Goal: Task Accomplishment & Management: Manage account settings

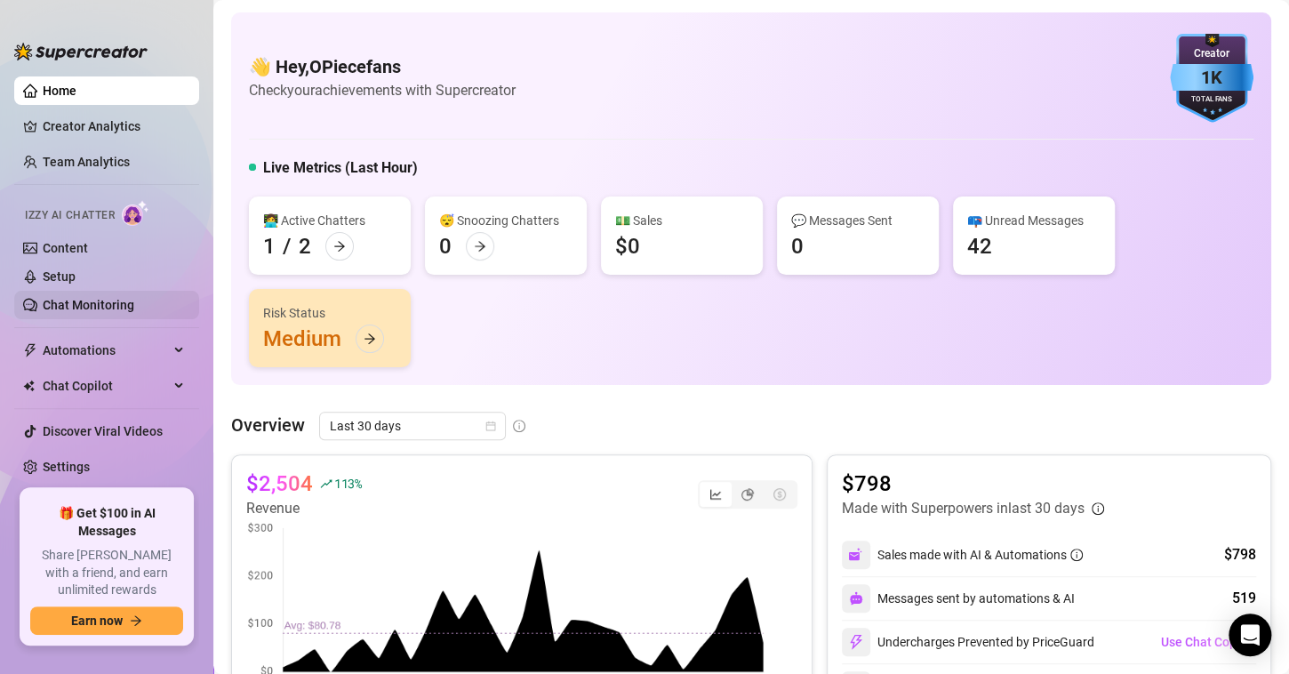
click at [93, 309] on link "Chat Monitoring" at bounding box center [89, 305] width 92 height 14
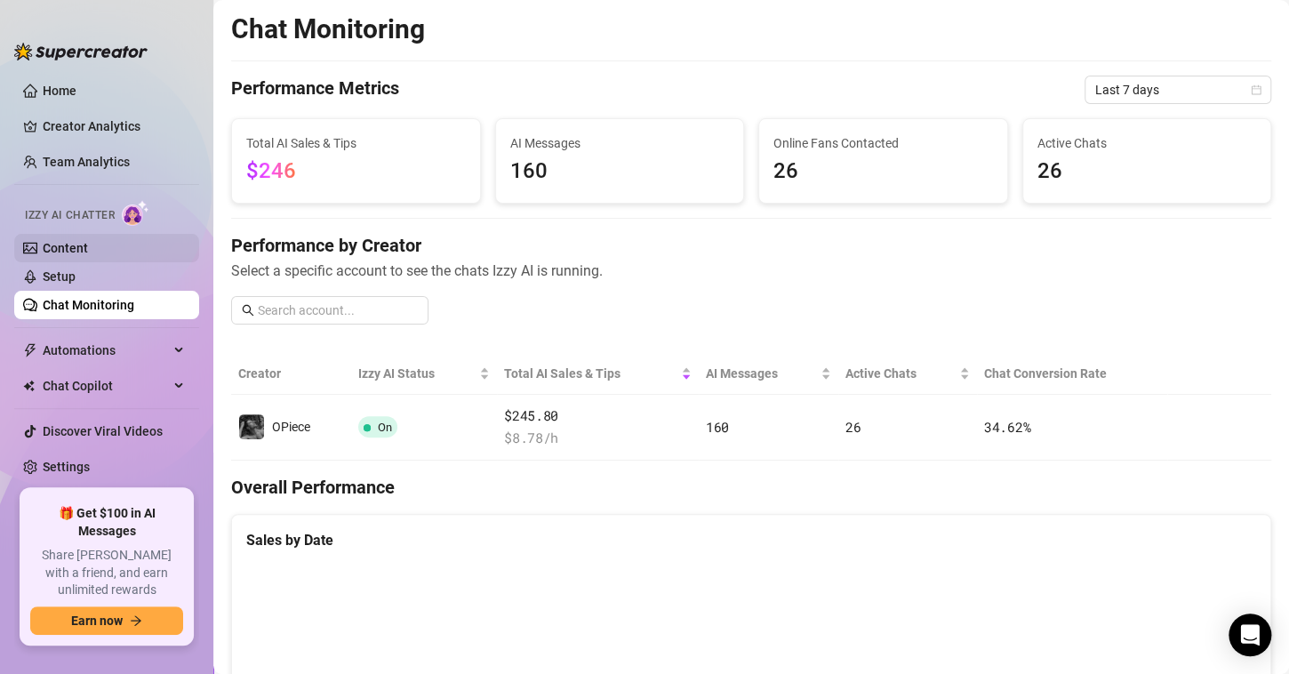
click at [80, 247] on link "Content" at bounding box center [65, 248] width 45 height 14
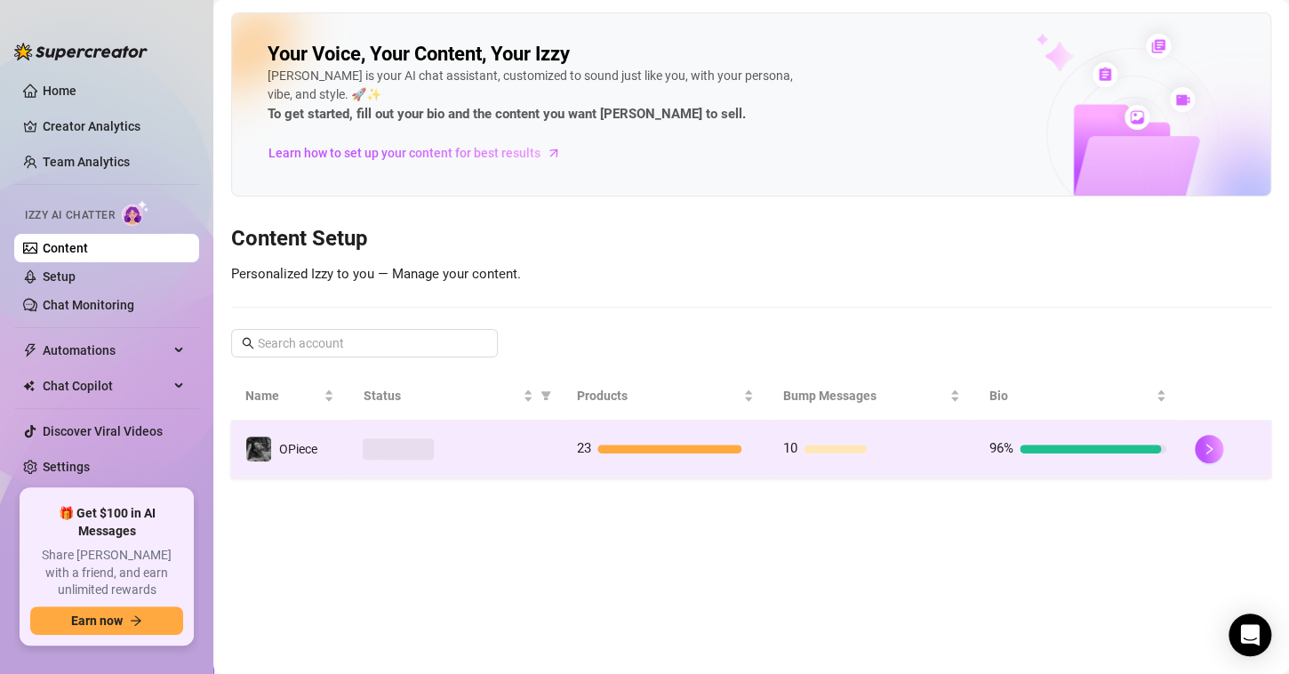
click at [1056, 450] on div at bounding box center [1089, 448] width 140 height 9
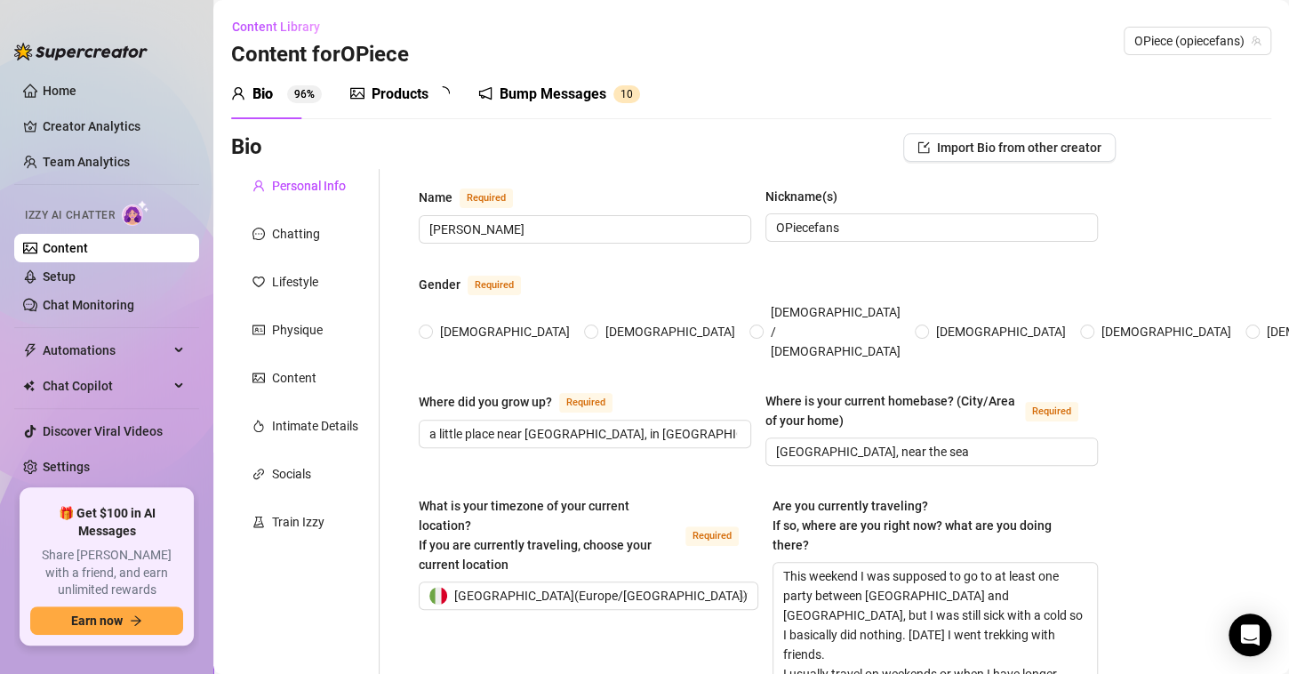
radio input "true"
type input "[DATE]"
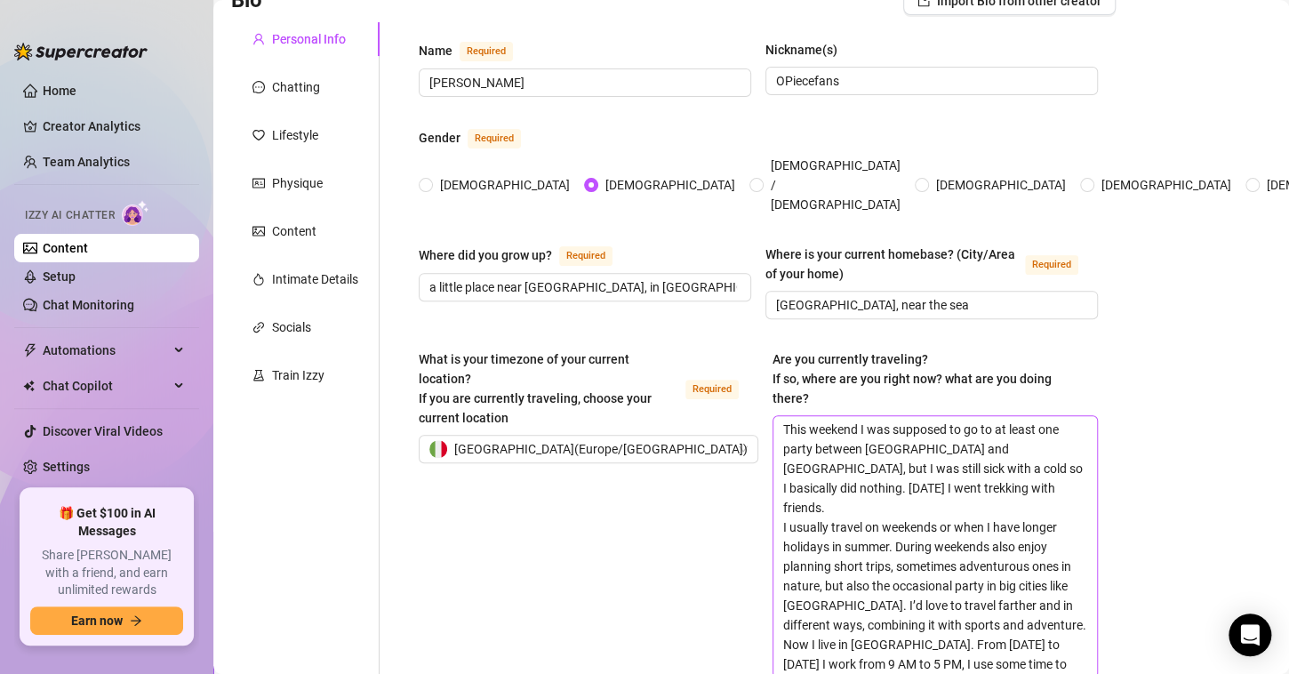
scroll to position [178, 0]
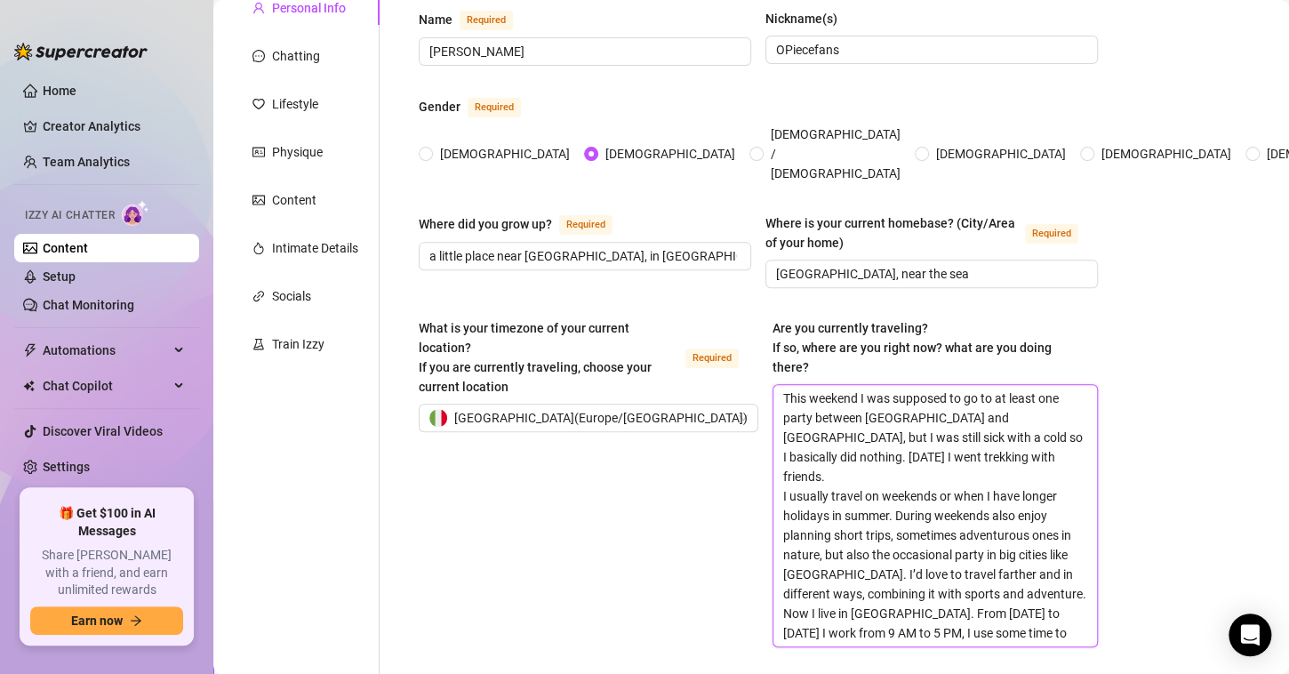
drag, startPoint x: 902, startPoint y: 423, endPoint x: 760, endPoint y: 368, distance: 152.5
click at [773, 385] on textarea "This weekend I was supposed to go to at least one party between [GEOGRAPHIC_DAT…" at bounding box center [935, 515] width 324 height 261
type textarea "I usually travel on weekends or when I have longer holidays in summer. During w…"
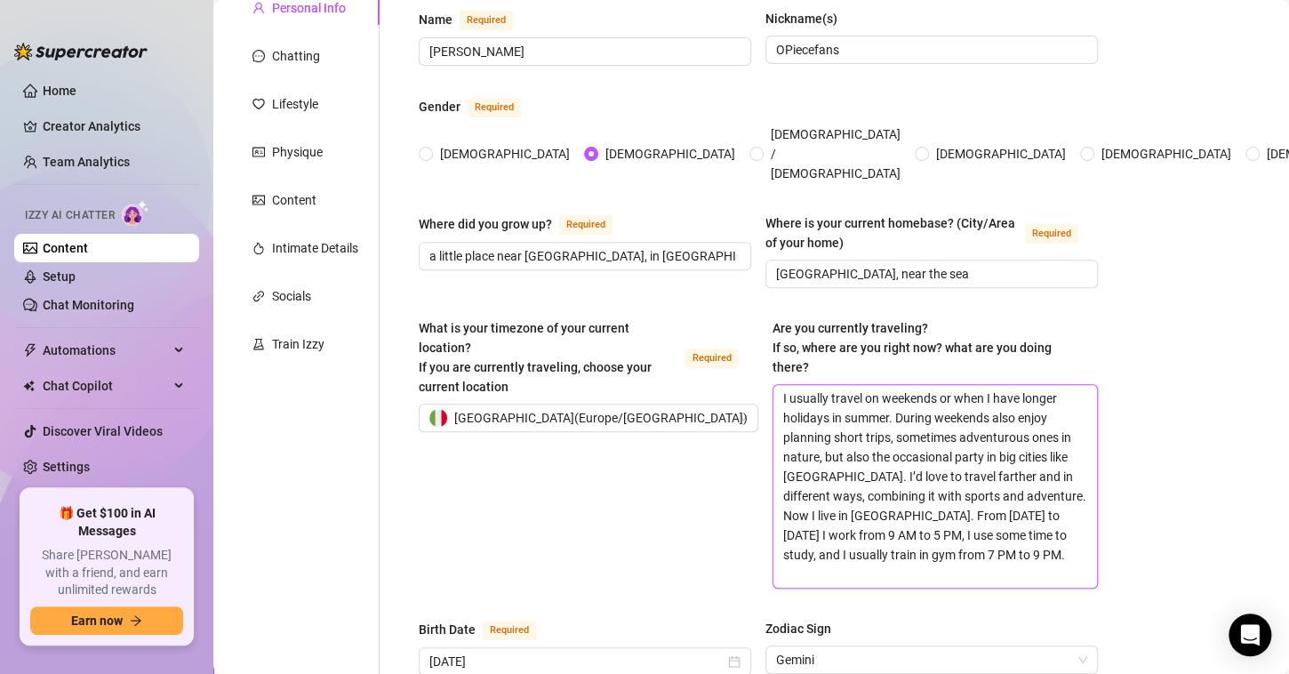
type textarea "I usually travel on weekends or when I have longer holidays in summer. During w…"
click at [803, 385] on textarea "I usually travel on weekends or when I have longer holidays in summer. During w…" at bounding box center [935, 486] width 324 height 203
paste textarea "This weekend I might go out [DATE] night to a club, [DATE] I’ll be at the beach…"
type textarea "This weekend I might go out [DATE] night to a club, [DATE] I’ll be at the beach…"
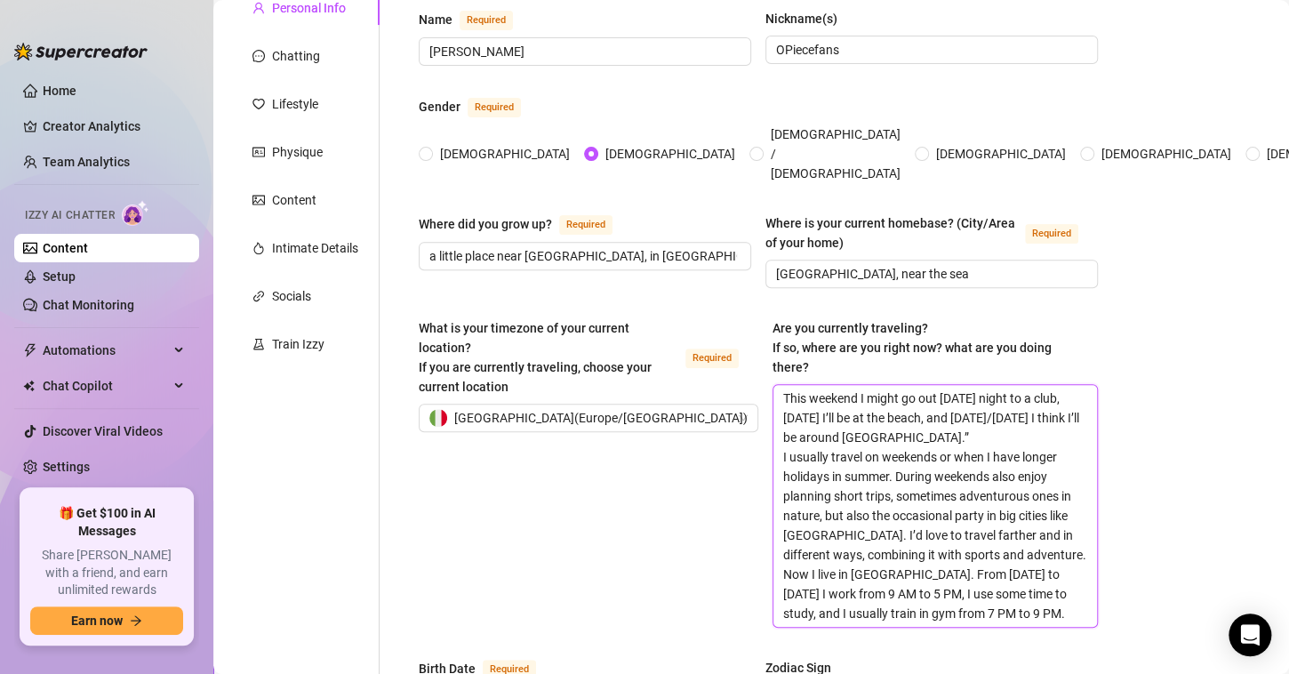
type textarea "This weekend I might go out [DATE] night to a club, [DATE] I’ll be at the beach…"
click at [1041, 385] on textarea "This weekend I might go out [DATE] night to a club, [DATE] I’ll be at the beach…" at bounding box center [935, 506] width 324 height 242
type textarea "This weekend I might go out [DATE] night to a club , [DATE] I’ll be at the beac…"
type textarea "This weekend I might go out [DATE] night to a club h, [DATE] I’ll be at the bea…"
type textarea "This weekend I might go out [DATE] night to a club he, [DATE] I’ll be at the be…"
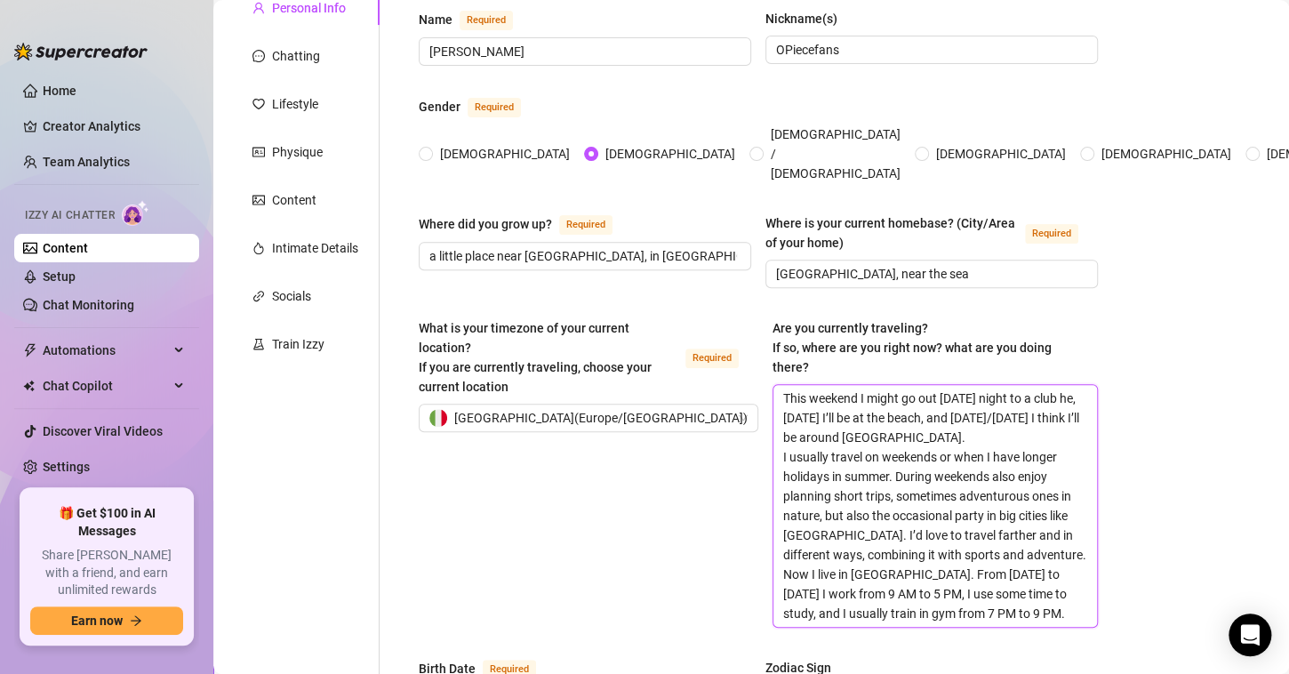
type textarea "This weekend I might go out [DATE] night to a club her, [DATE] I’ll be at the b…"
type textarea "This weekend I might go out [DATE] night to a club here , [DATE] I’ll be at the…"
type textarea "This weekend I might go out [DATE] night to a club here n, [DATE] I’ll be at th…"
type textarea "This weekend I might go out [DATE] night to a club here ne, [DATE] I’ll be at t…"
type textarea "This weekend I might go out [DATE] night to a club here nea, [DATE] I’ll be at …"
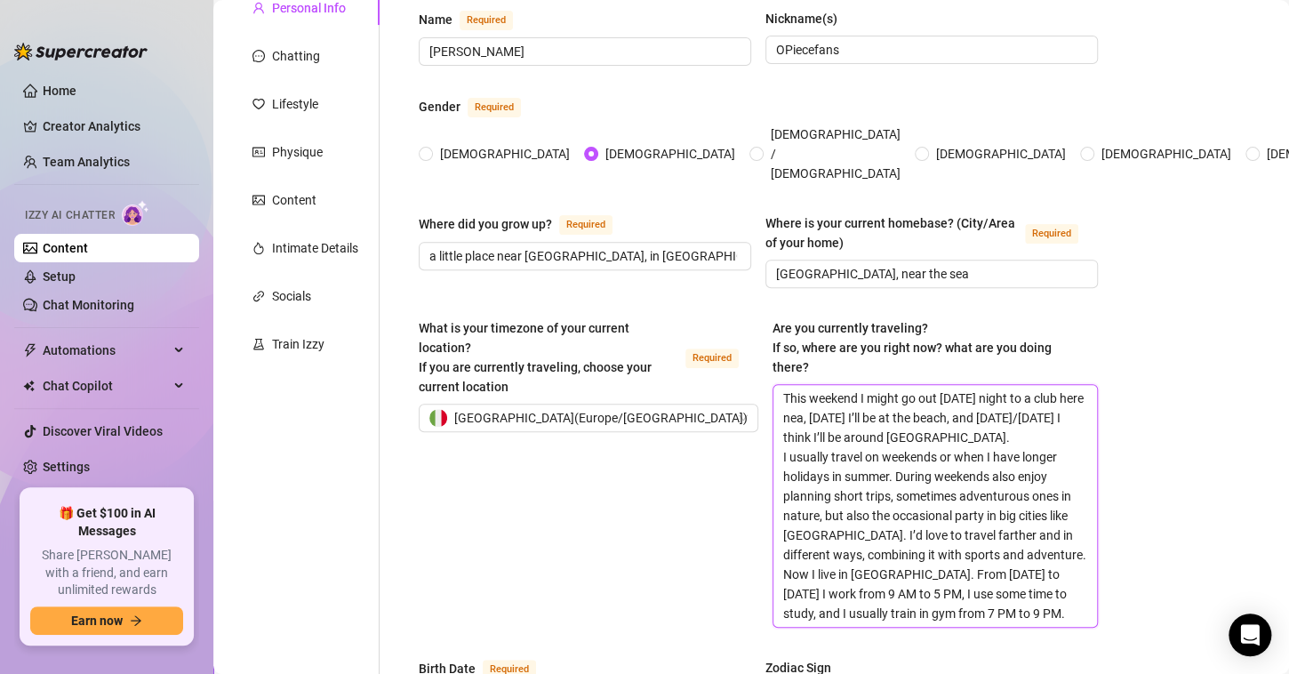
type textarea "This weekend I might go out [DATE] night to a club here near, [DATE] I’ll be at…"
type textarea "This weekend I might go out [DATE] night to a club here near , [DATE] I’ll be a…"
type textarea "This weekend I might go out [DATE] night to a club here near [GEOGRAPHIC_DATA],…"
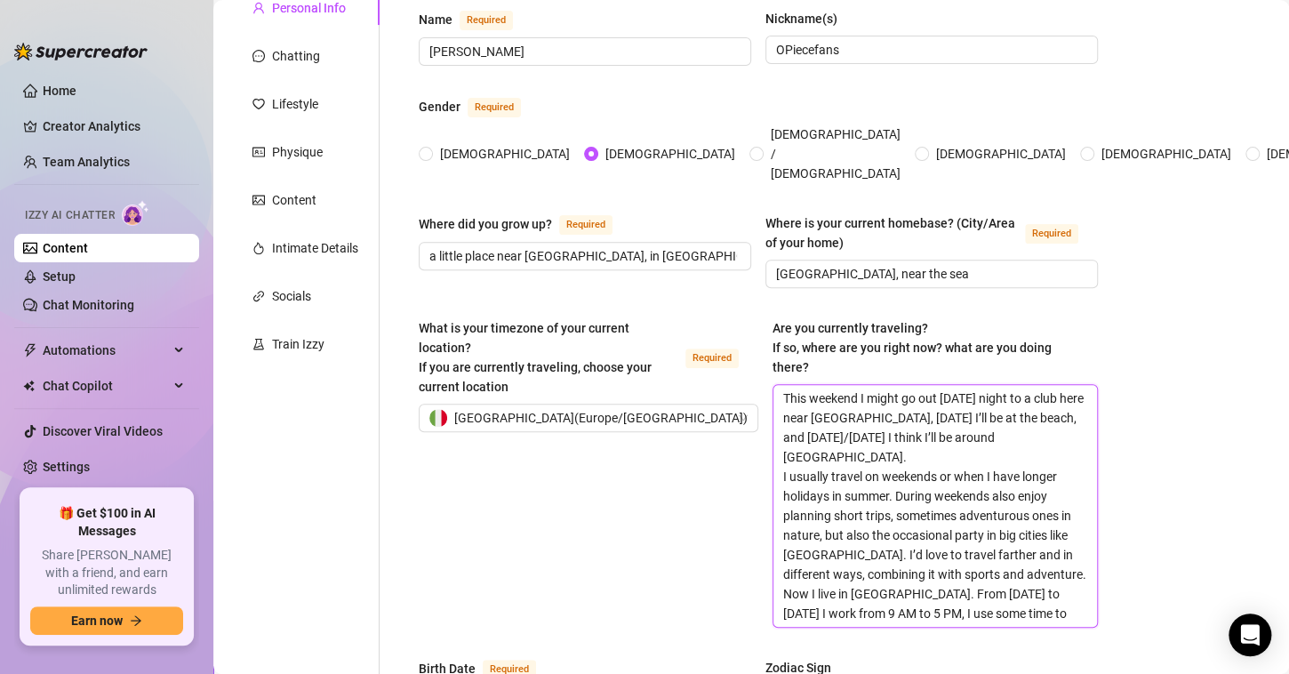
type textarea "This weekend I might go out [DATE] night to a club here near [GEOGRAPHIC_DATA],…"
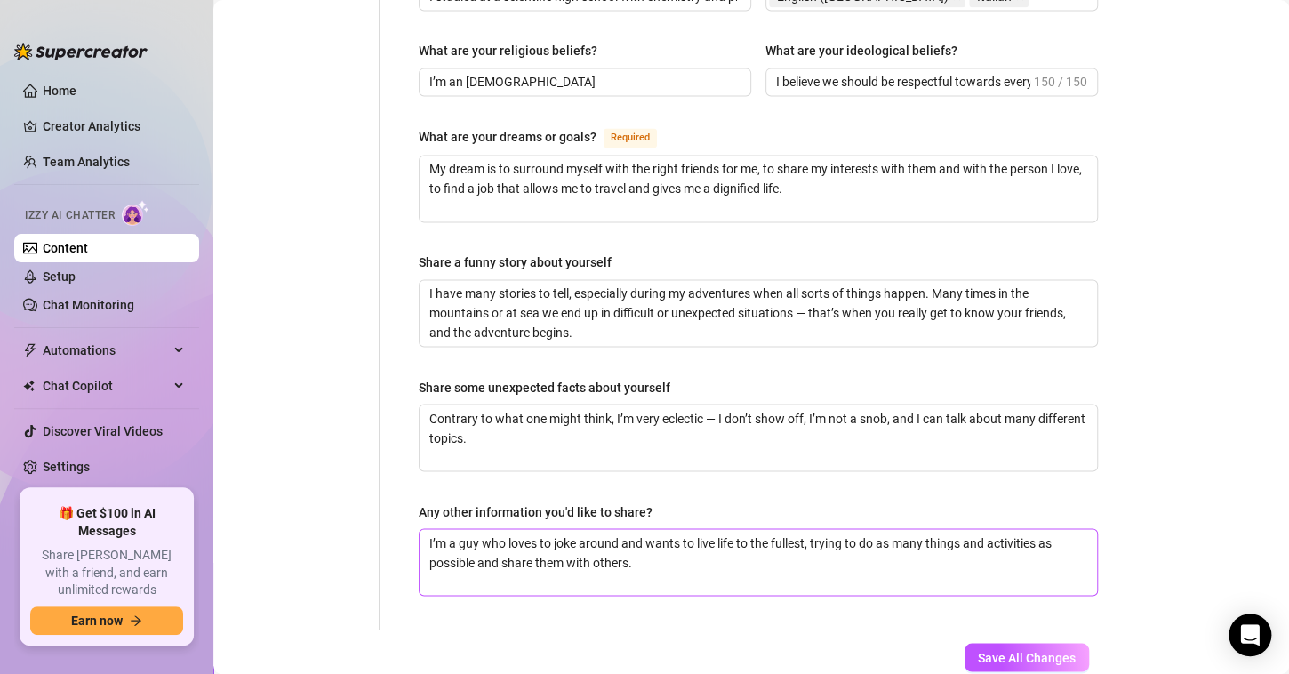
scroll to position [1319, 0]
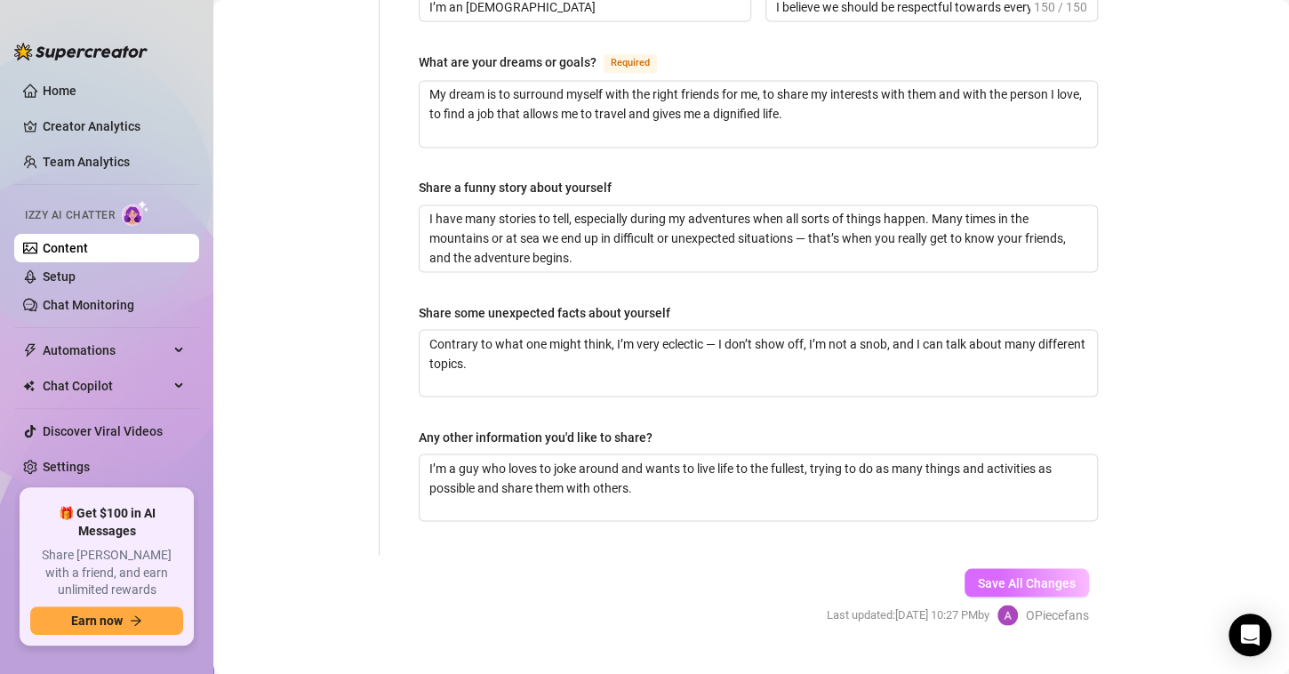
type textarea "This weekend I might go out [DATE] night to a club here near [GEOGRAPHIC_DATA],…"
click at [978, 575] on span "Save All Changes" at bounding box center [1027, 582] width 98 height 14
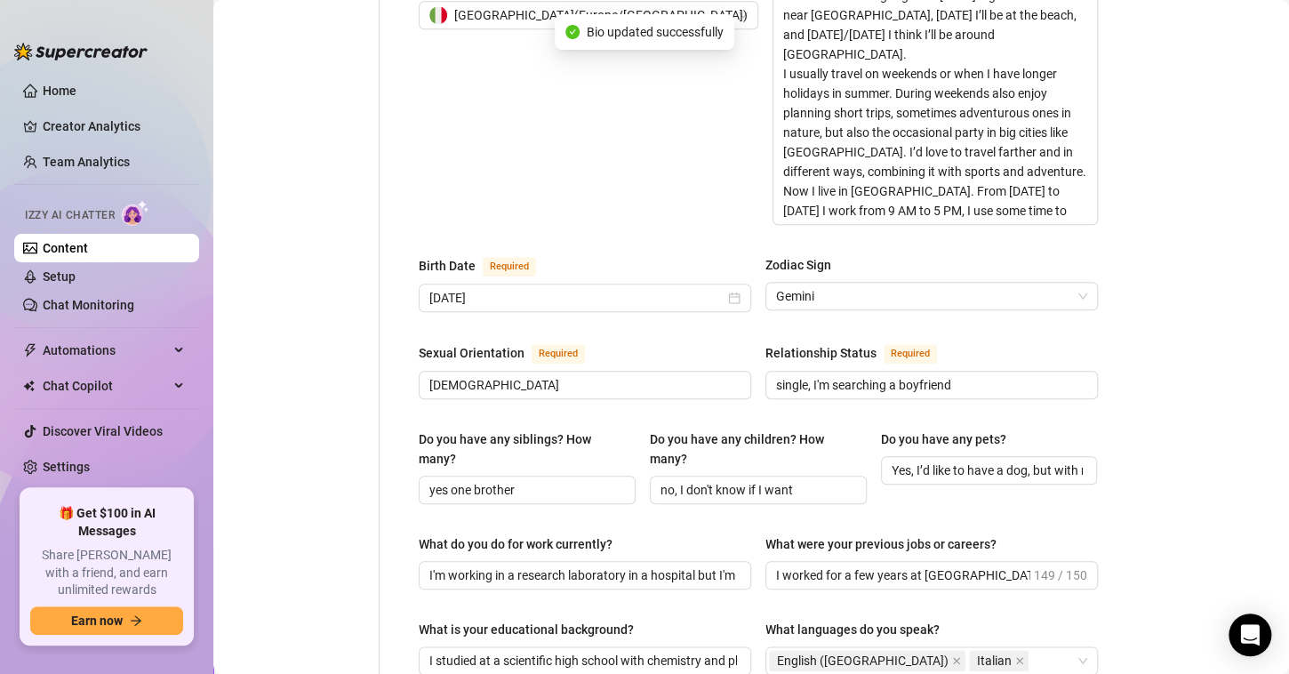
scroll to position [341, 0]
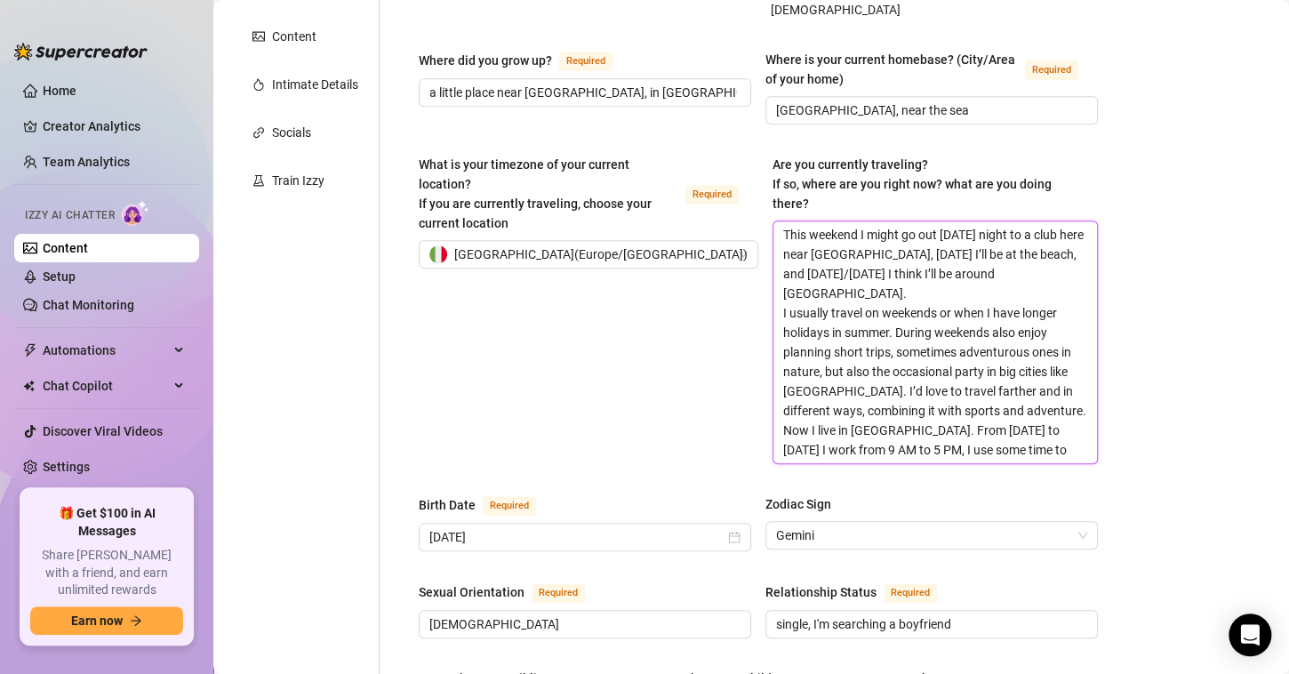
click at [1016, 244] on textarea "This weekend I might go out [DATE] night to a club here near [GEOGRAPHIC_DATA],…" at bounding box center [935, 342] width 324 height 242
type textarea "This weekend I might go out [DATE] night to a club here near [GEOGRAPHIC_DATA],…"
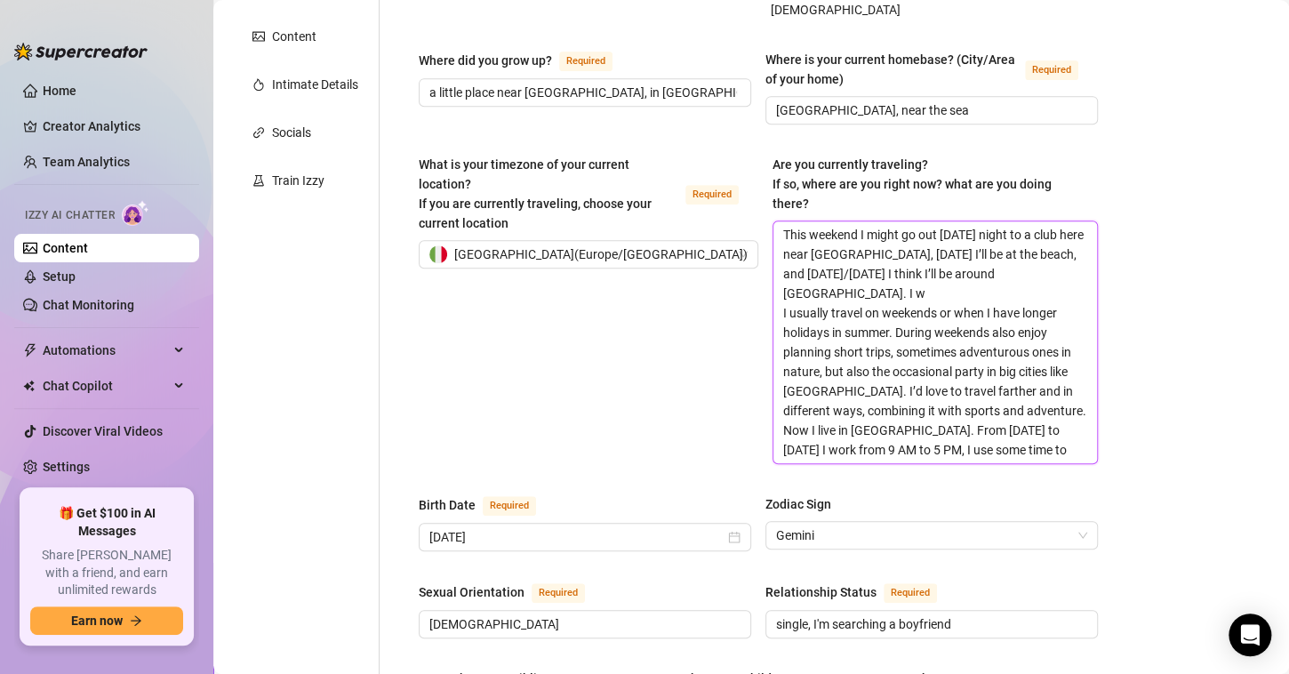
type textarea "This weekend I might go out [DATE] night to a club here near [GEOGRAPHIC_DATA],…"
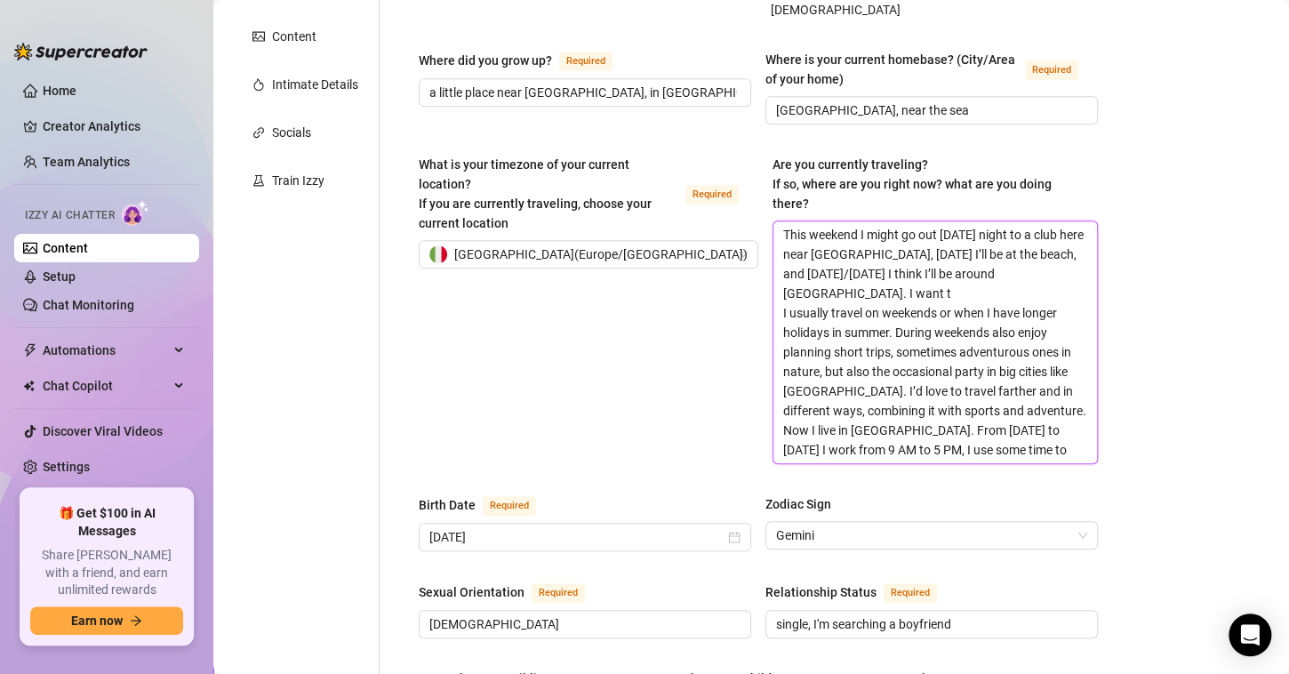
type textarea "This weekend I might go out [DATE] night to a club here near [GEOGRAPHIC_DATA],…"
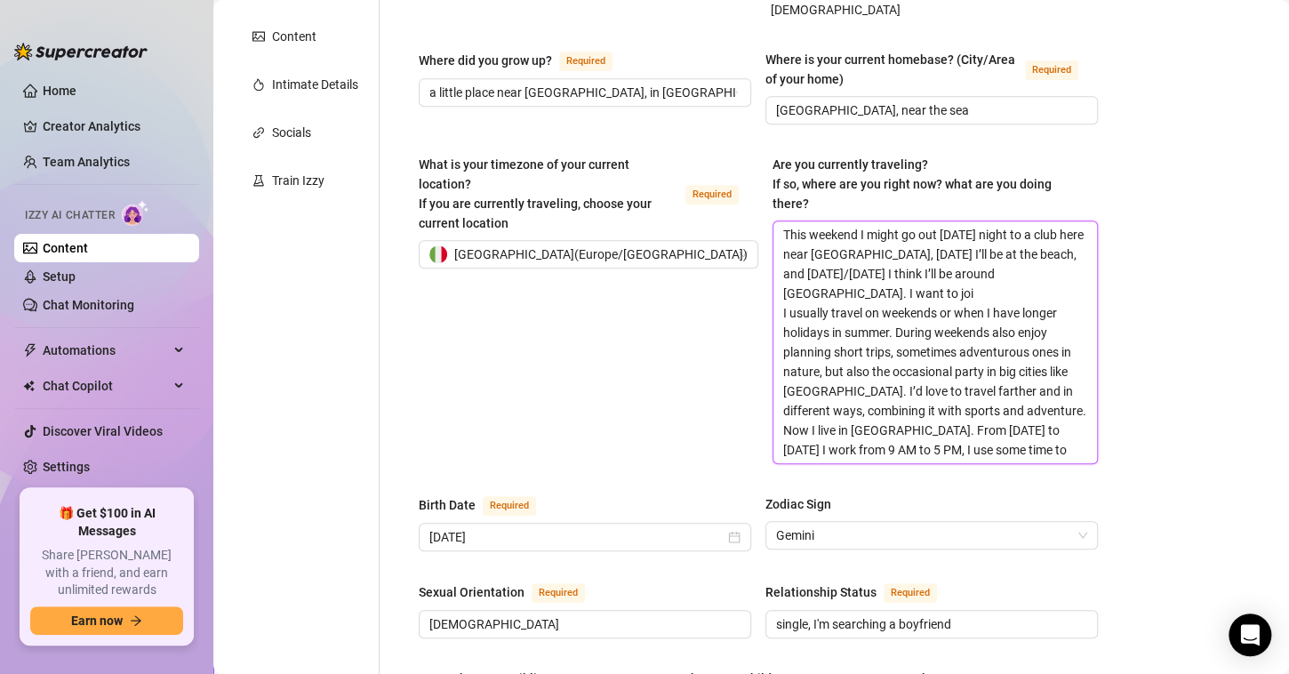
type textarea "This weekend I might go out [DATE] night to a club here near [GEOGRAPHIC_DATA],…"
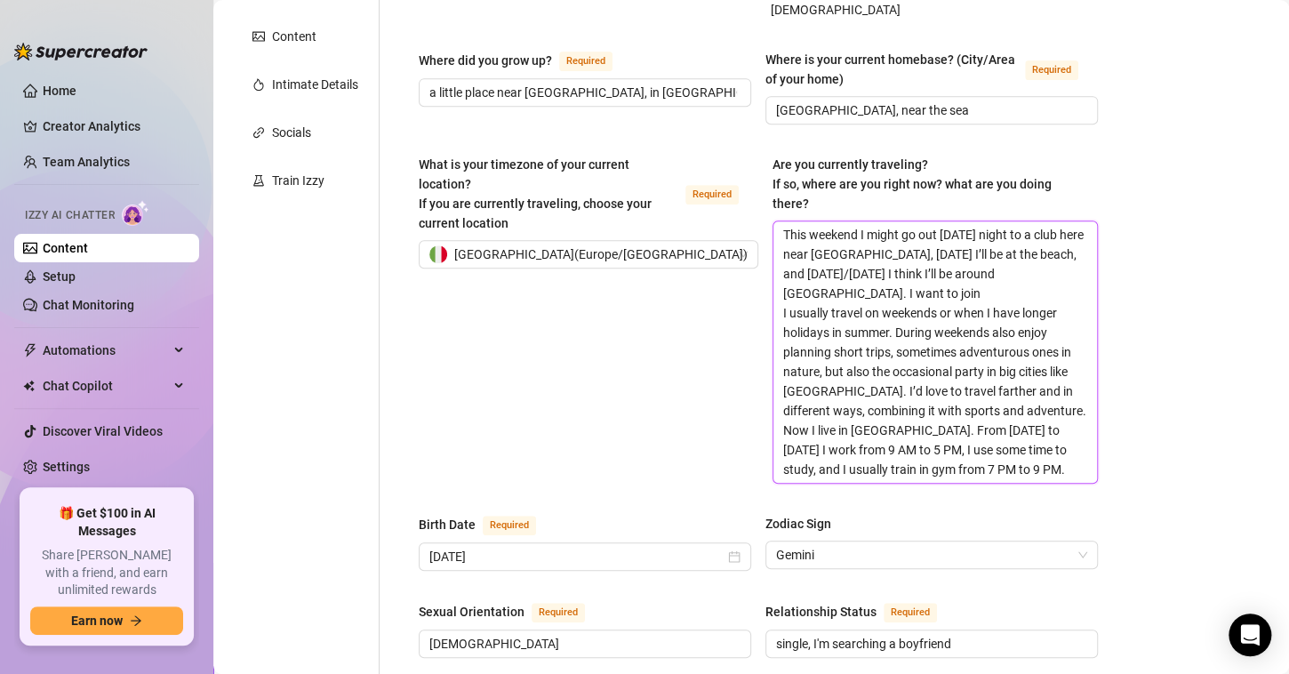
type textarea "This weekend I might go out [DATE] night to a club here near [GEOGRAPHIC_DATA],…"
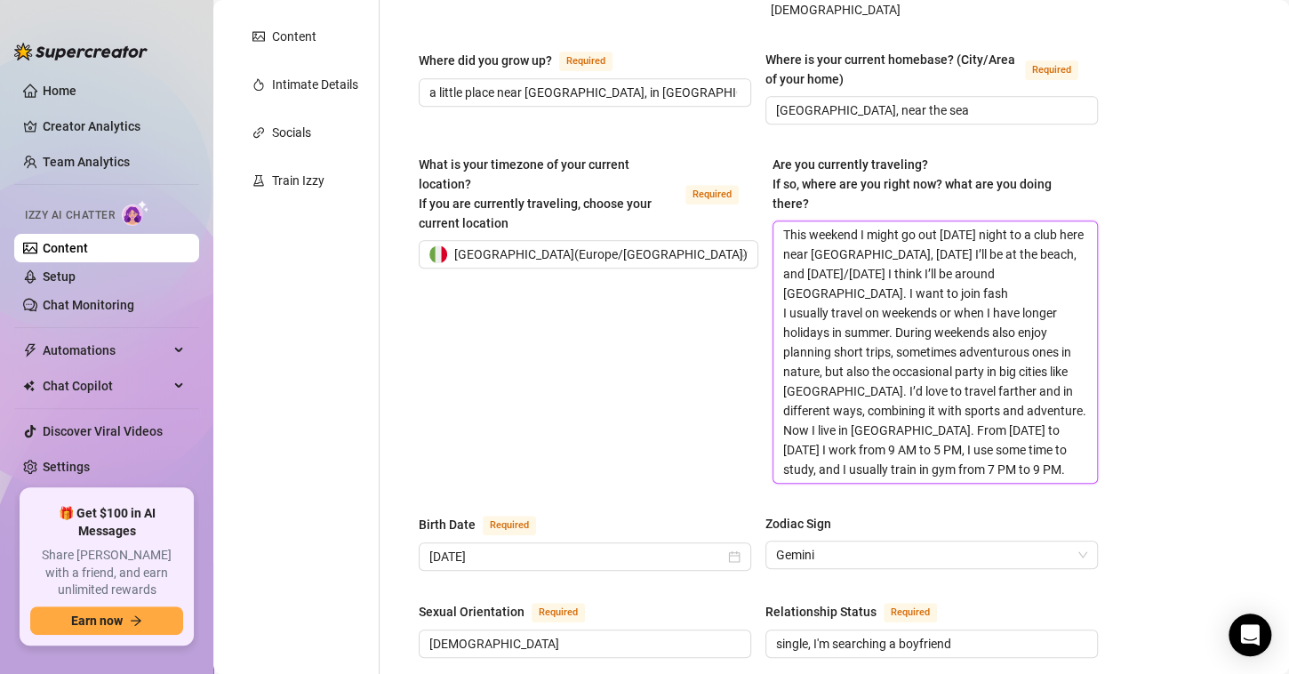
type textarea "This weekend I might go out [DATE] night to a club here near [GEOGRAPHIC_DATA],…"
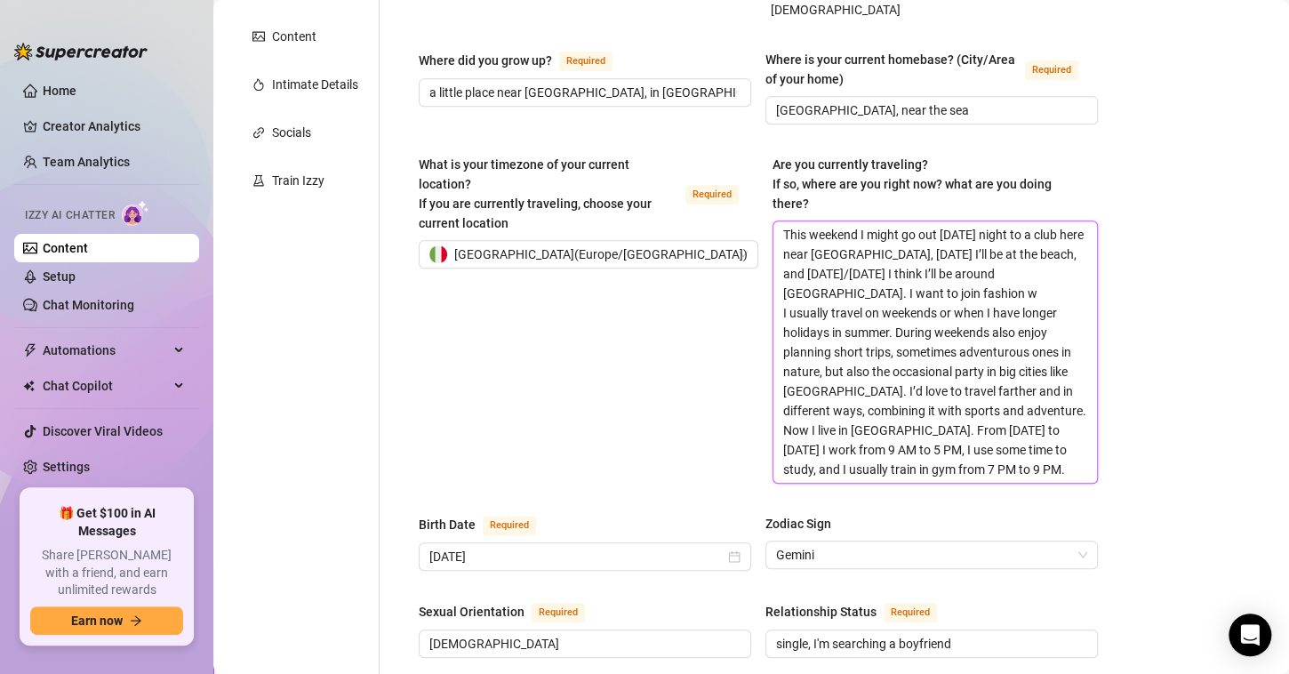
type textarea "This weekend I might go out [DATE] night to a club here near [GEOGRAPHIC_DATA],…"
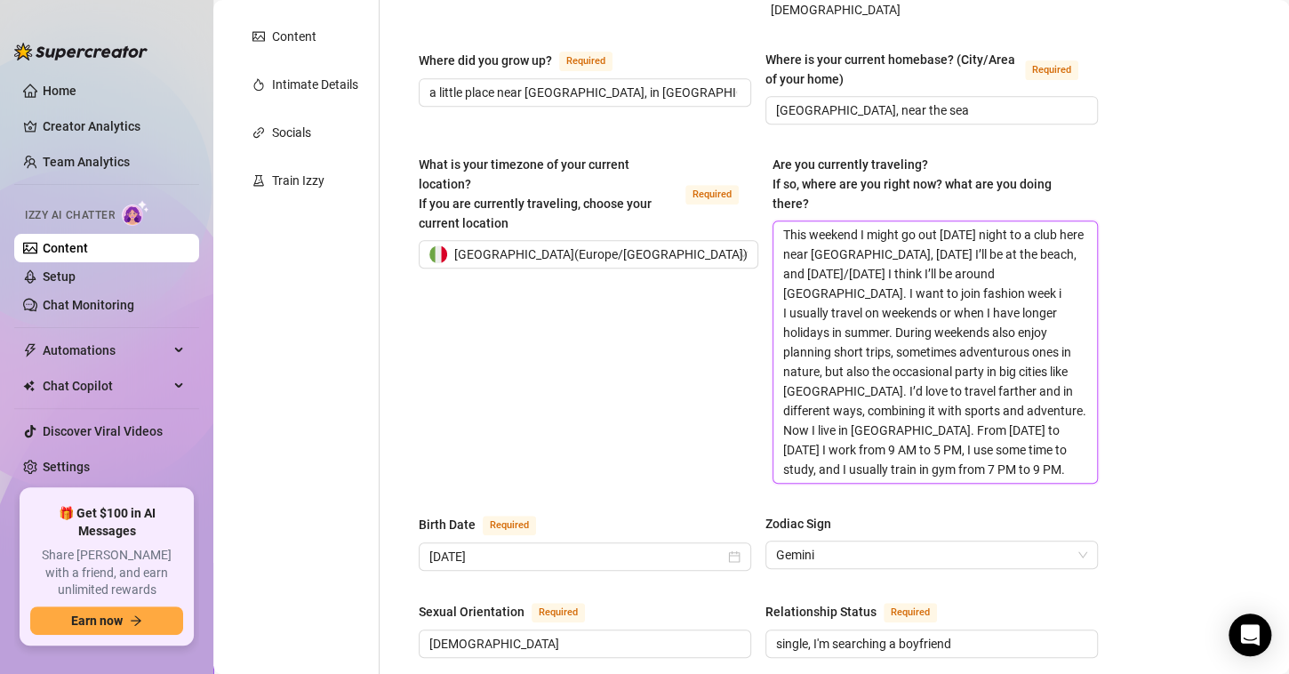
type textarea "This weekend I might go out [DATE] night to a club here near [GEOGRAPHIC_DATA],…"
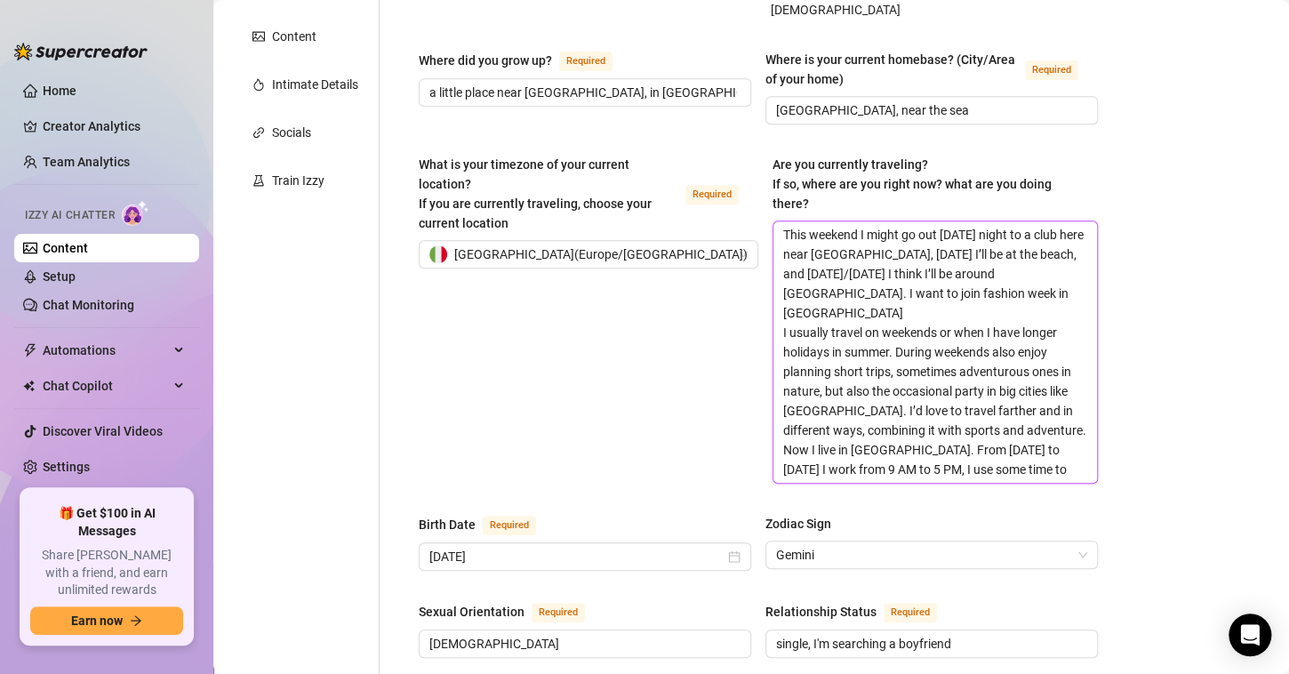
type textarea "This weekend I might go out [DATE] night to a club here near [GEOGRAPHIC_DATA],…"
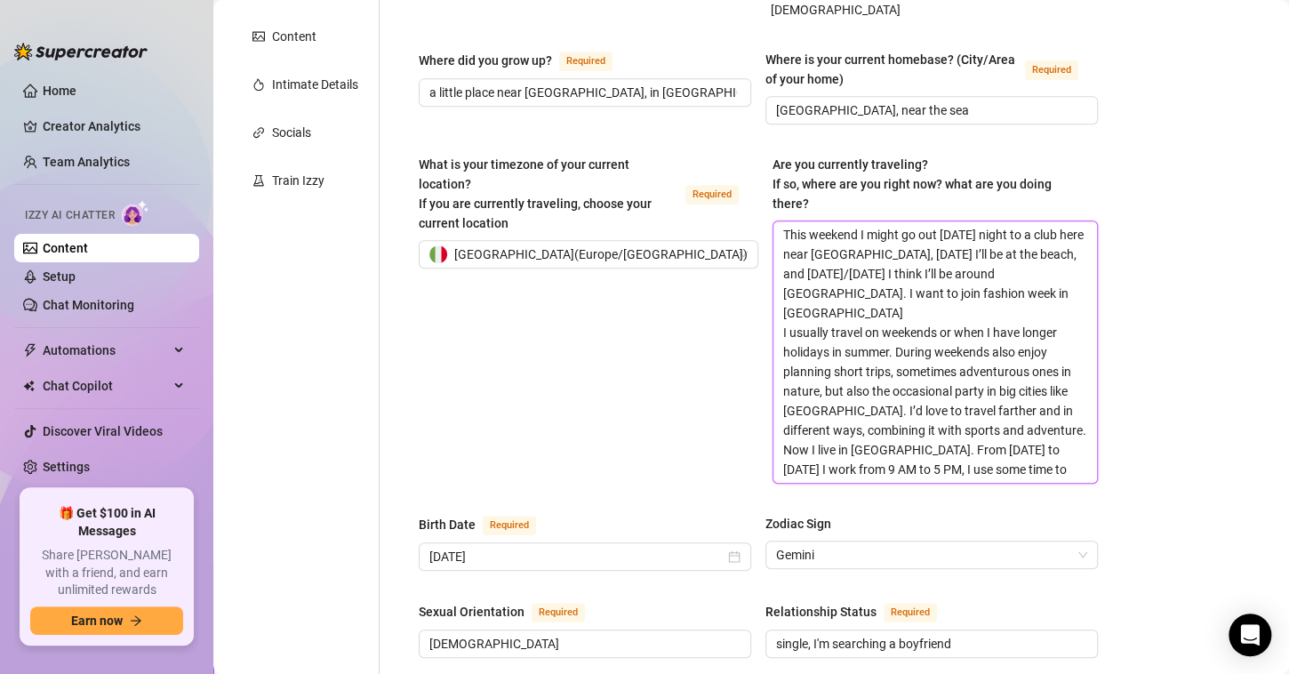
click at [950, 260] on textarea "This weekend I might go out [DATE] night to a club here near [GEOGRAPHIC_DATA],…" at bounding box center [935, 351] width 324 height 261
type textarea "This weekend I might go out [DATE] night to a club here near [GEOGRAPHIC_DATA],…"
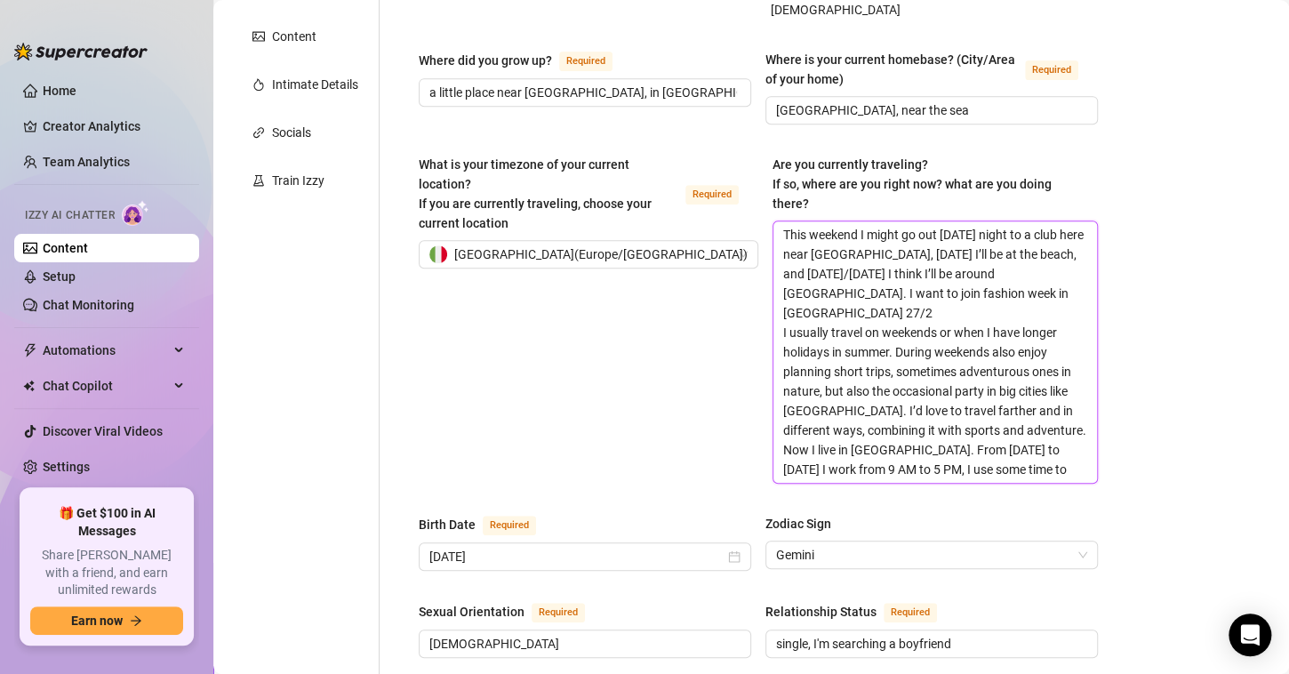
type textarea "This weekend I might go out [DATE] night to a club here near [GEOGRAPHIC_DATA],…"
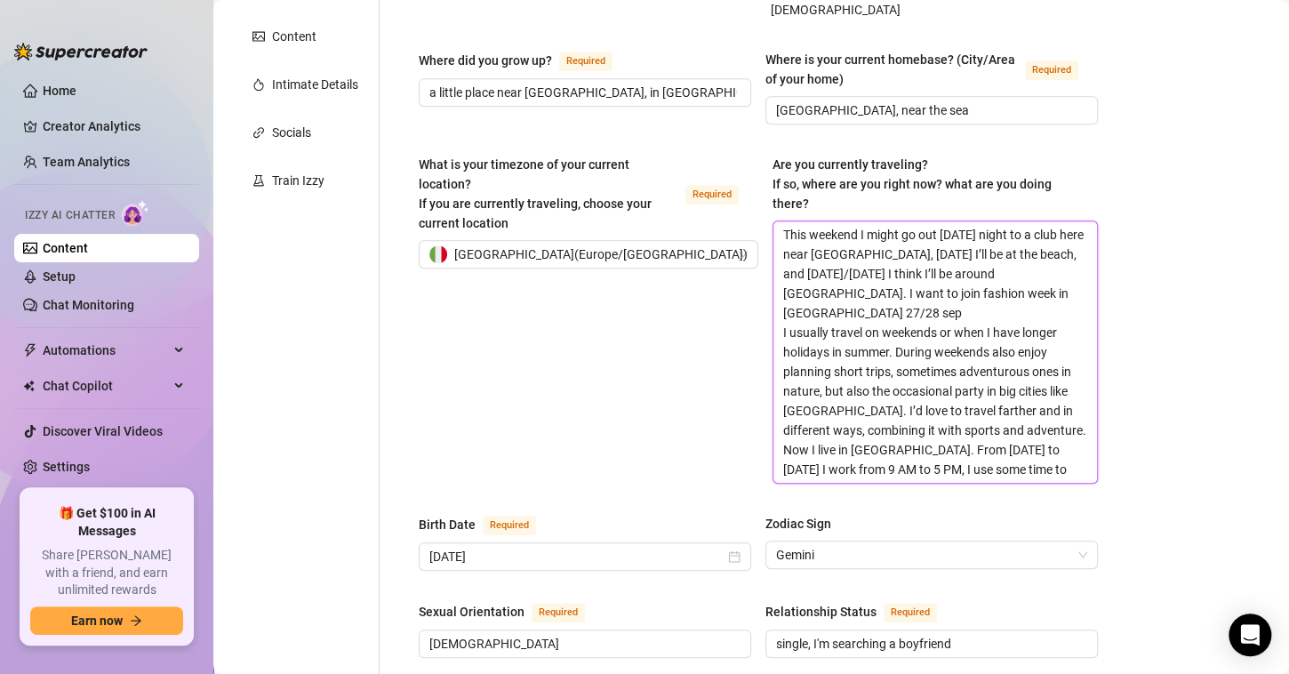
type textarea "This weekend I might go out [DATE] night to a club here near [GEOGRAPHIC_DATA],…"
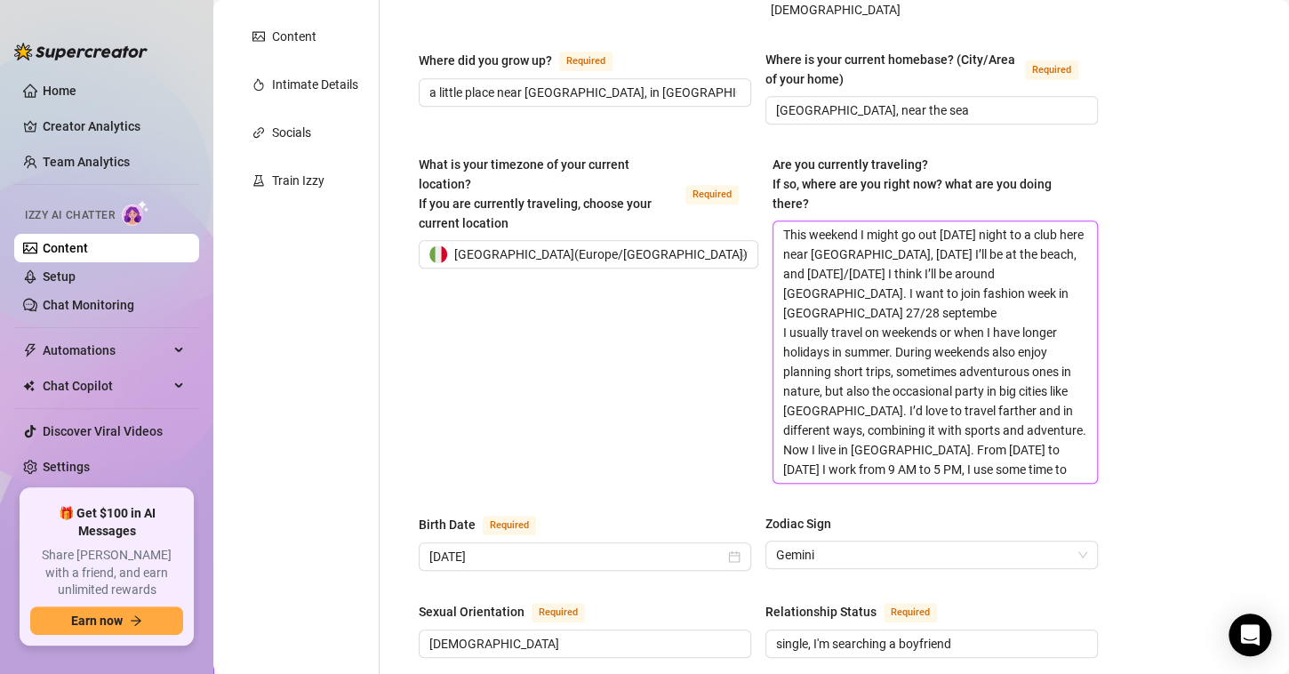
type textarea "This weekend I might go out [DATE] night to a club here near [GEOGRAPHIC_DATA],…"
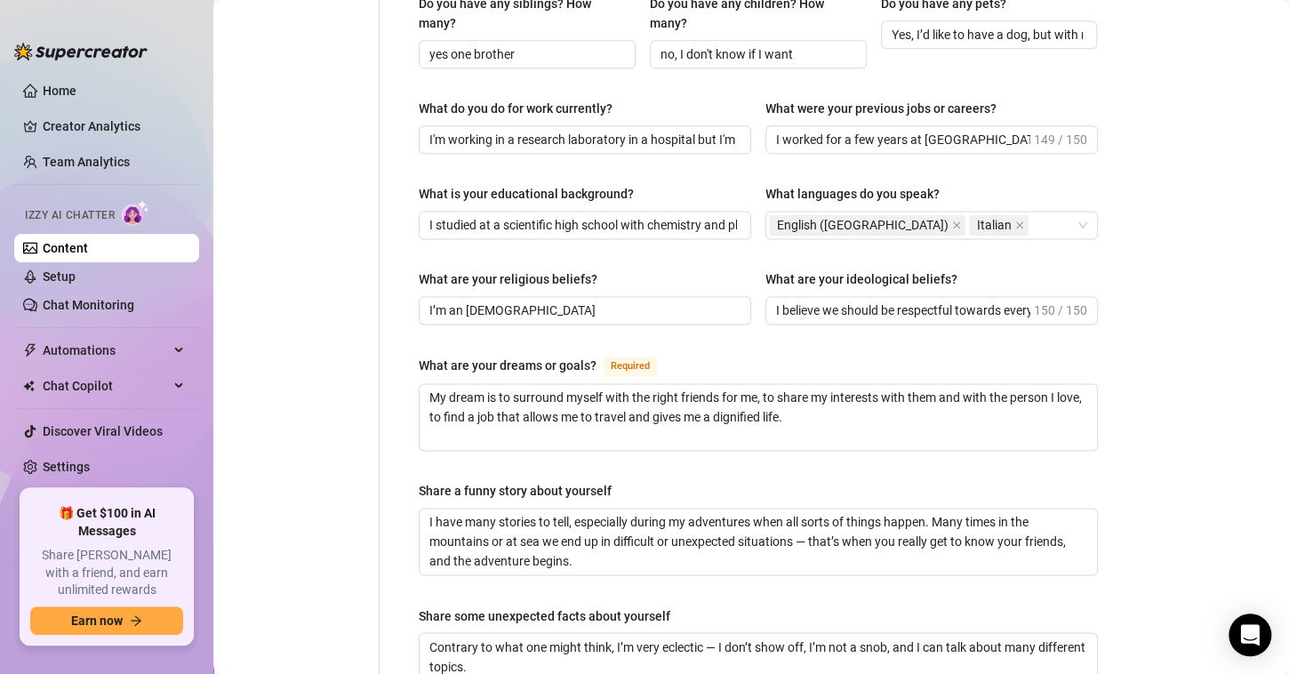
scroll to position [1230, 0]
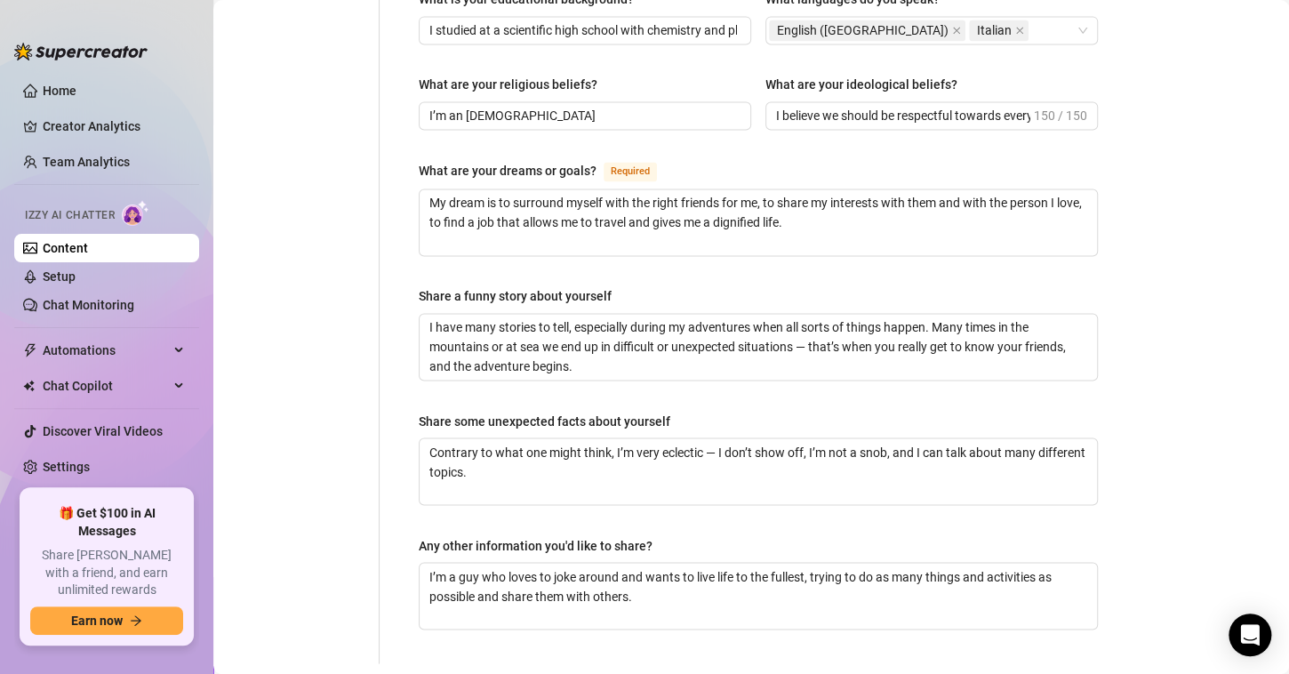
type textarea "This weekend I might go out [DATE] night to a club here near [GEOGRAPHIC_DATA],…"
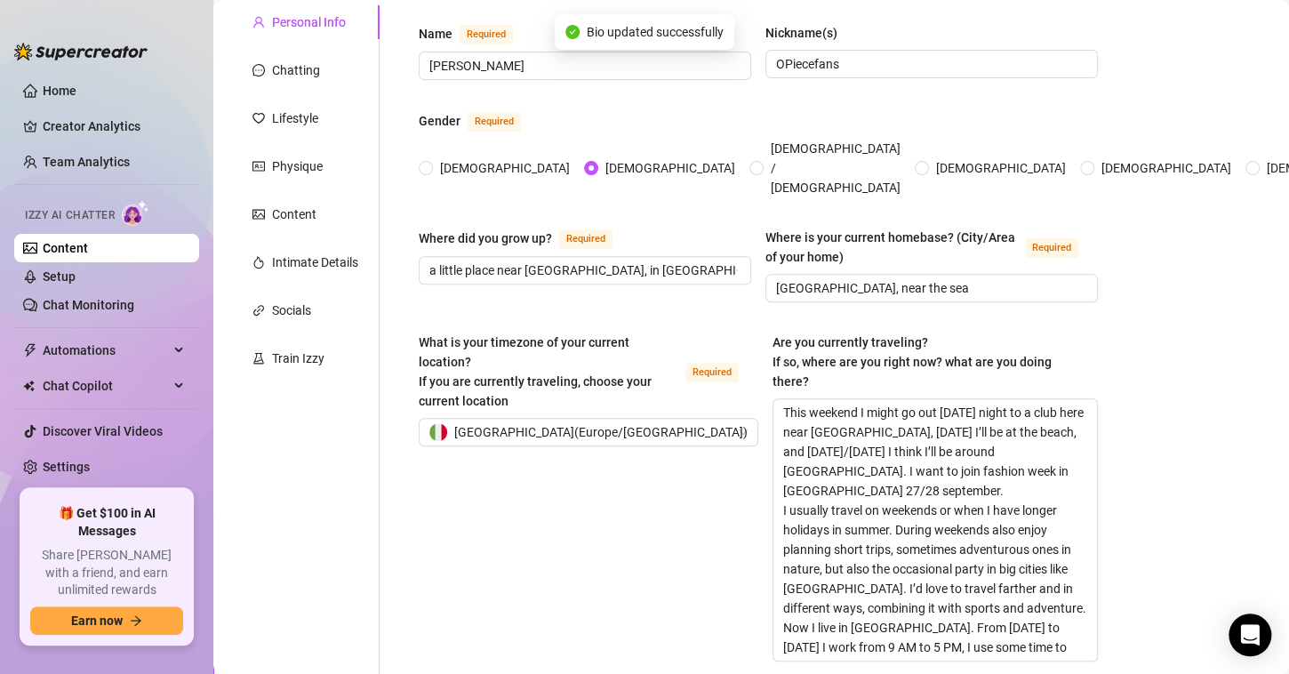
scroll to position [0, 0]
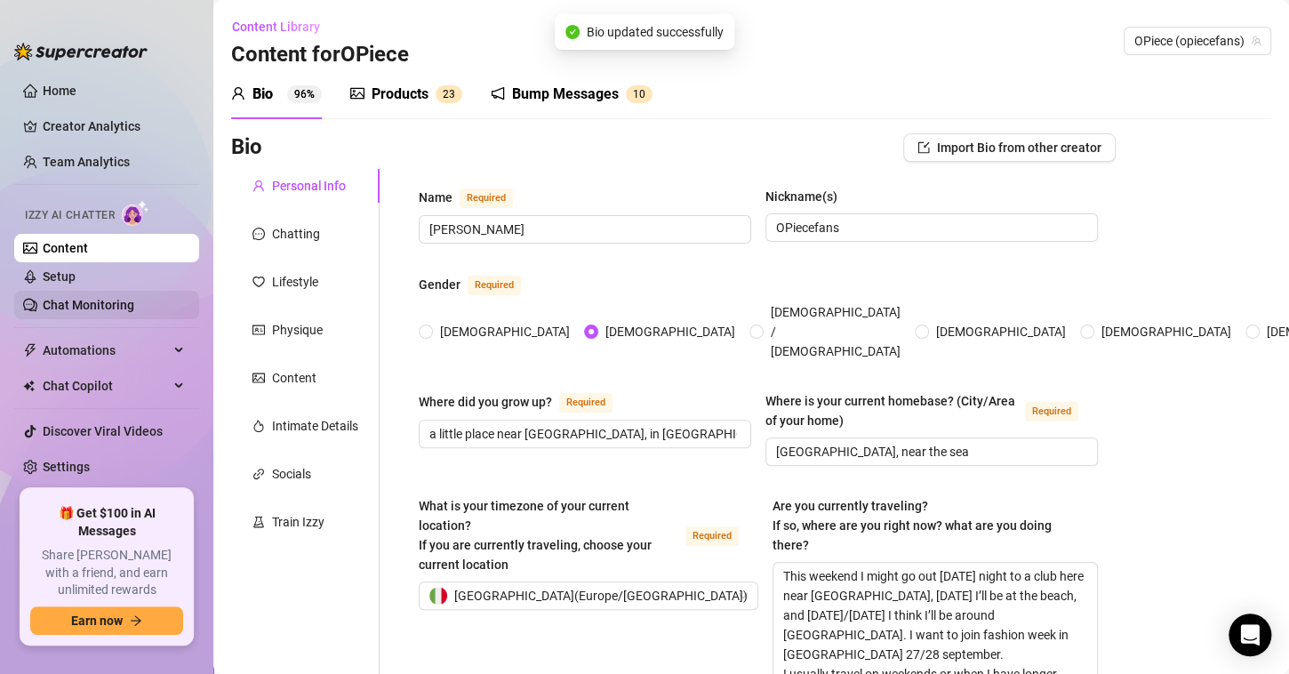
click at [49, 309] on link "Chat Monitoring" at bounding box center [89, 305] width 92 height 14
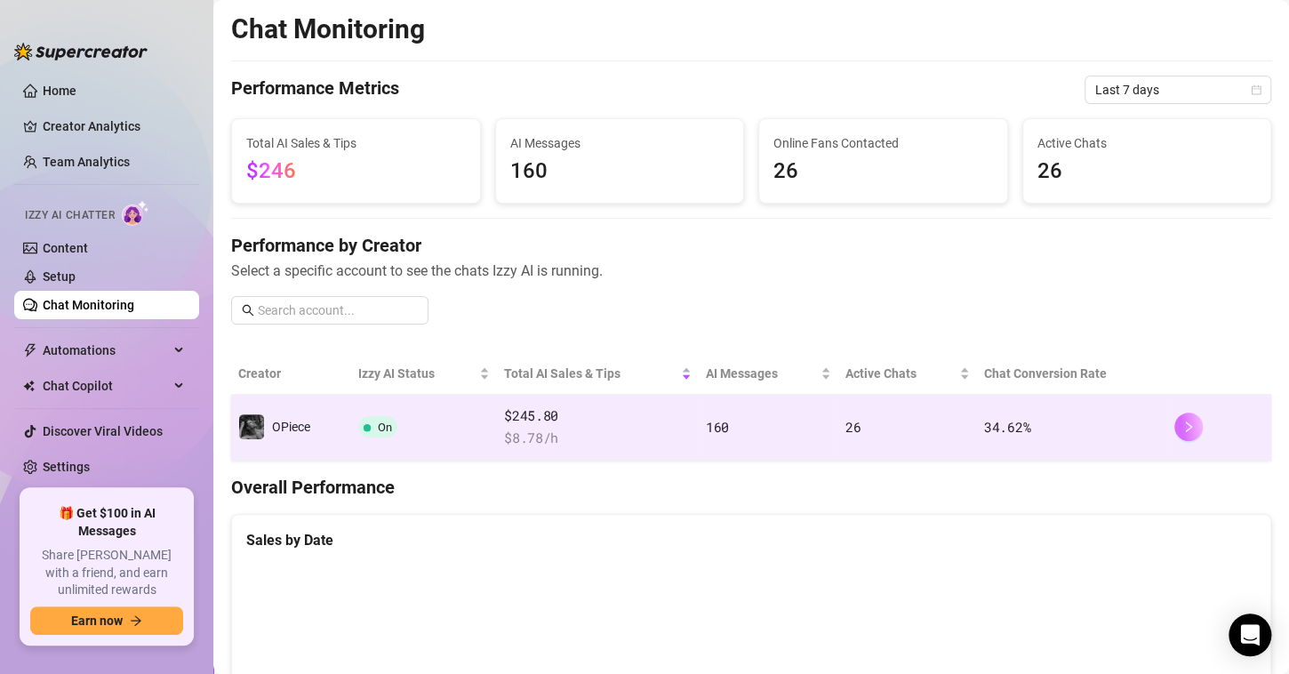
click at [1180, 421] on button "button" at bounding box center [1188, 426] width 28 height 28
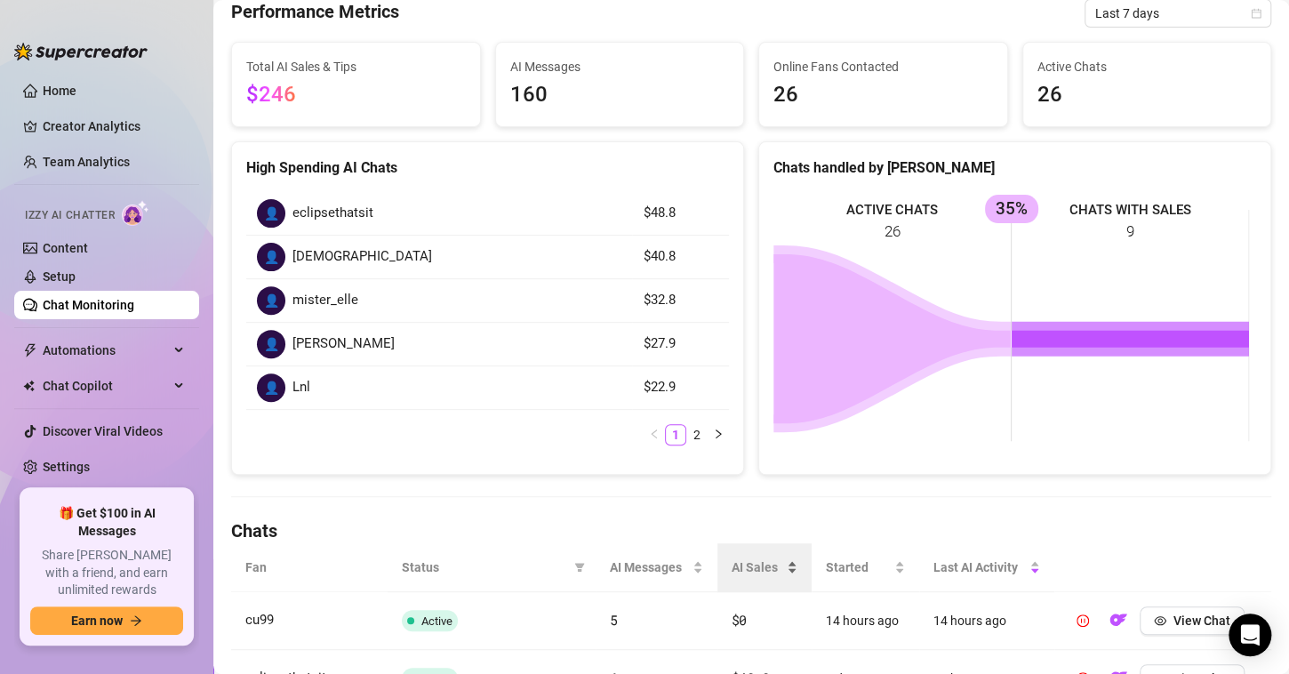
scroll to position [267, 0]
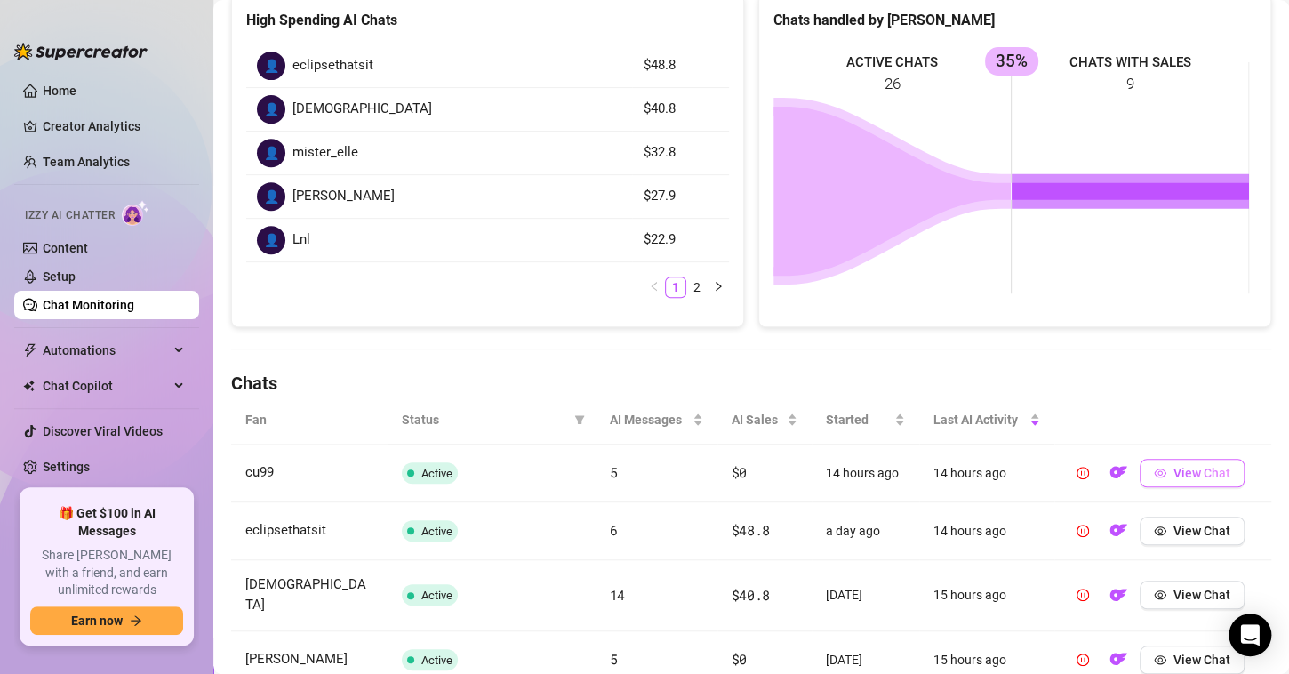
click at [1179, 473] on span "View Chat" at bounding box center [1201, 473] width 57 height 14
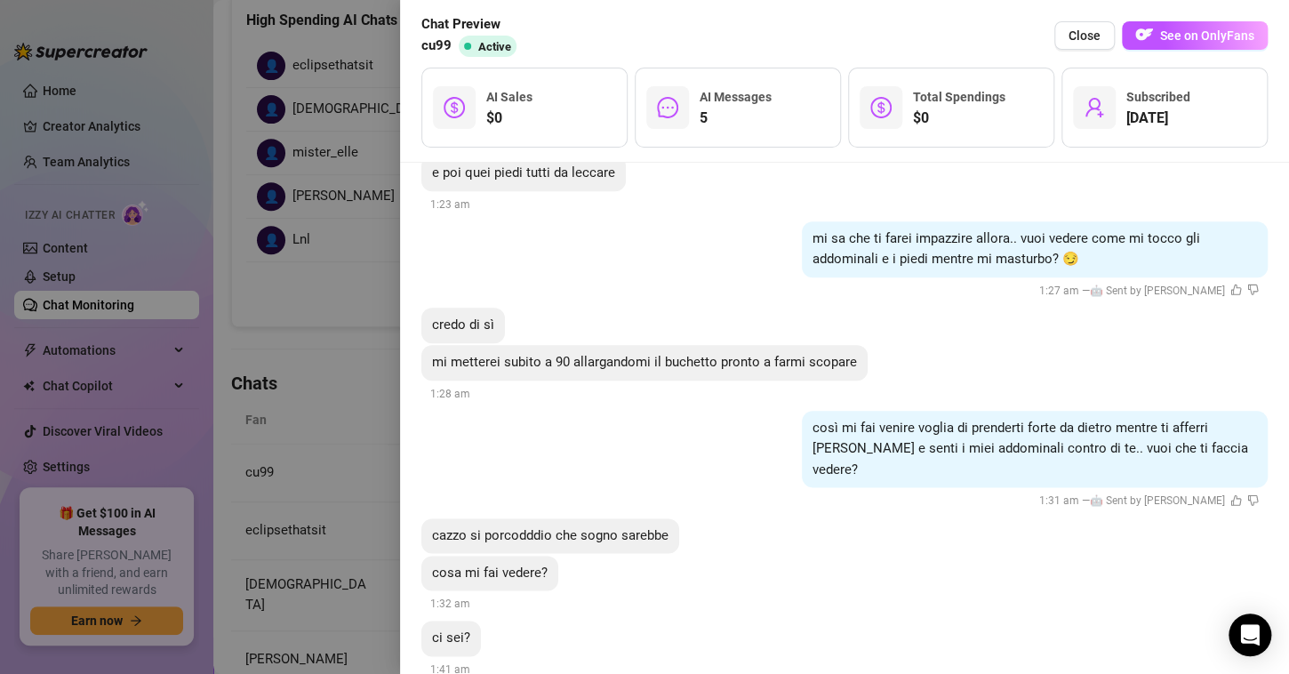
scroll to position [949, 0]
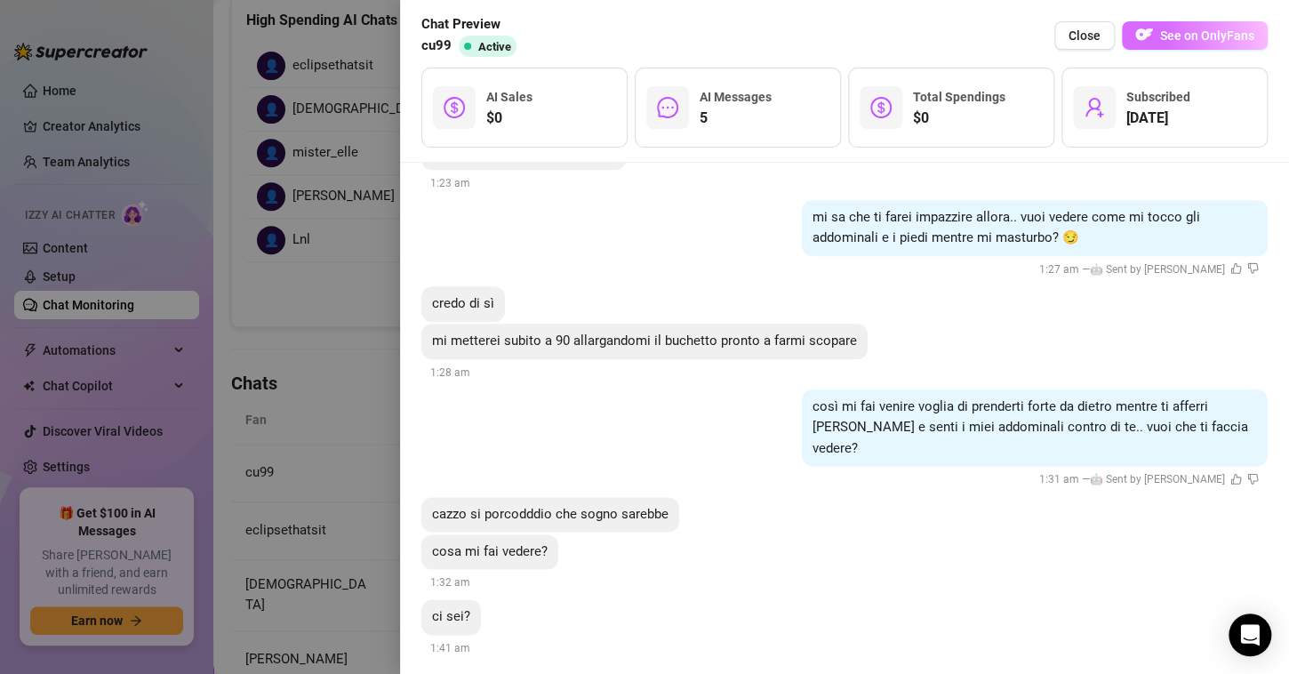
click at [1156, 46] on button "See on OnlyFans" at bounding box center [1195, 35] width 146 height 28
